Goal: Task Accomplishment & Management: Use online tool/utility

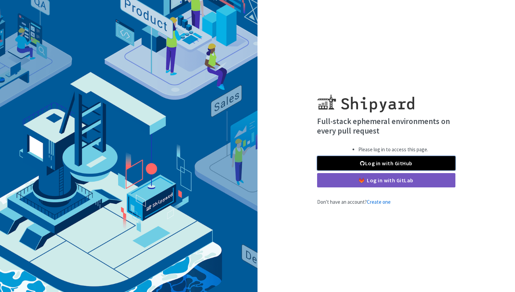
click at [353, 158] on link "Log in with GitHub" at bounding box center [386, 163] width 138 height 14
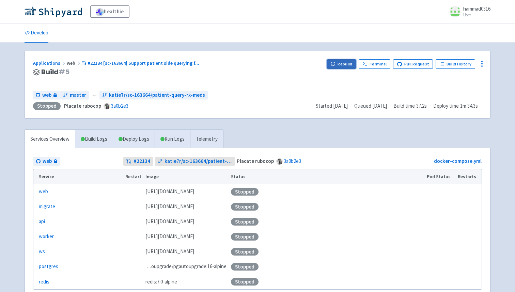
click at [347, 65] on button "Rebuild" at bounding box center [341, 64] width 29 height 10
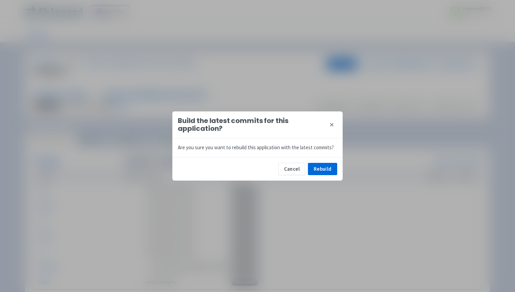
click at [323, 176] on div "Cancel Rebuild" at bounding box center [257, 168] width 170 height 23
click at [321, 170] on button "Rebuild" at bounding box center [322, 169] width 29 height 12
